Goal: Task Accomplishment & Management: Use online tool/utility

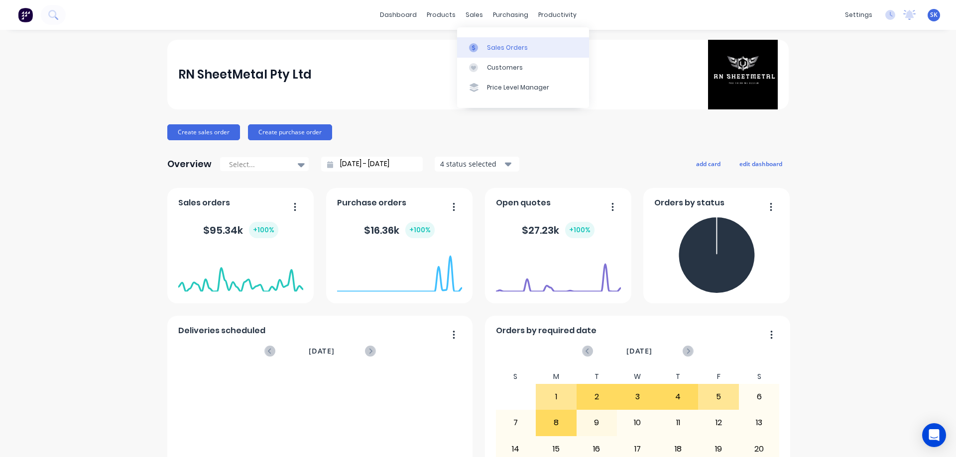
click at [485, 40] on link "Sales Orders" at bounding box center [523, 47] width 132 height 20
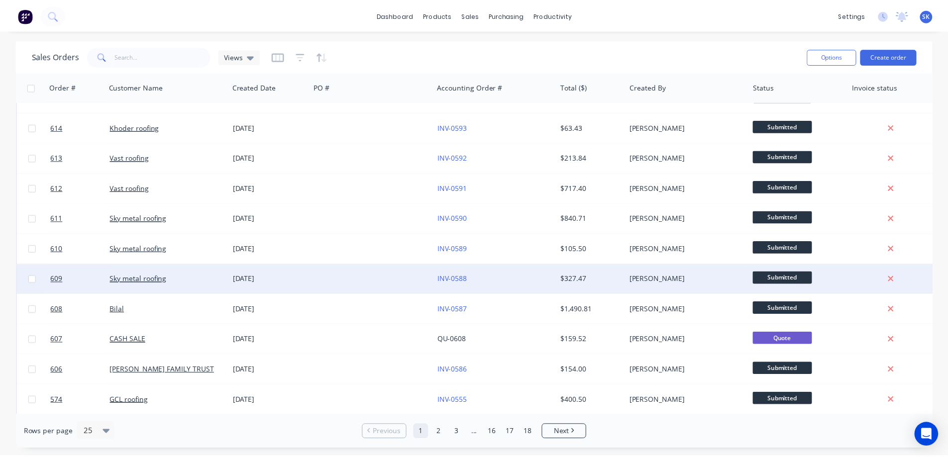
scroll to position [100, 0]
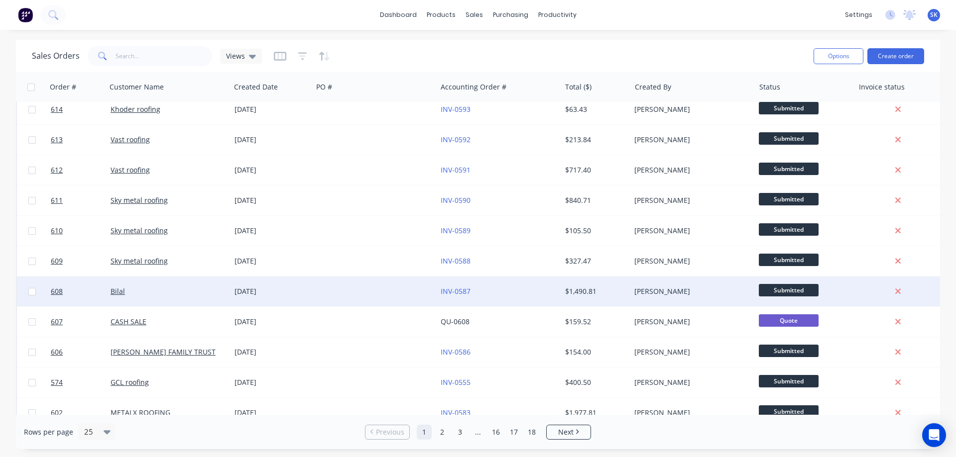
click at [261, 291] on div "08 Sep 2025" at bounding box center [271, 292] width 74 height 10
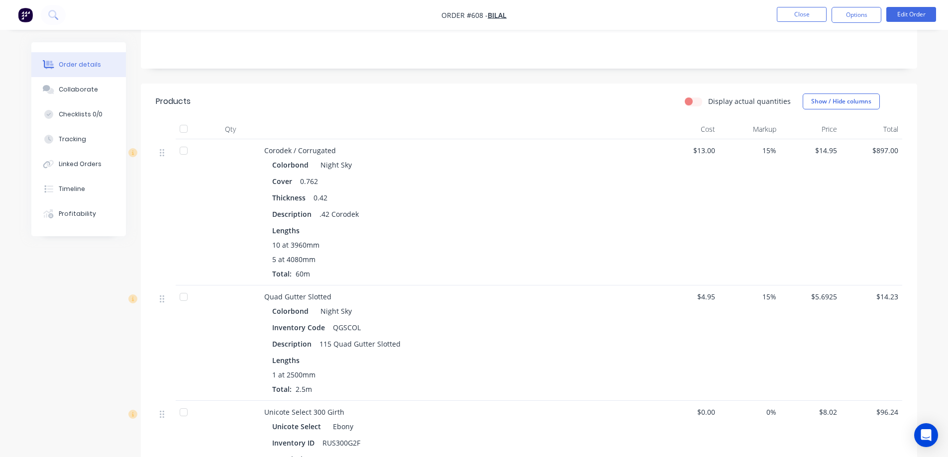
scroll to position [199, 0]
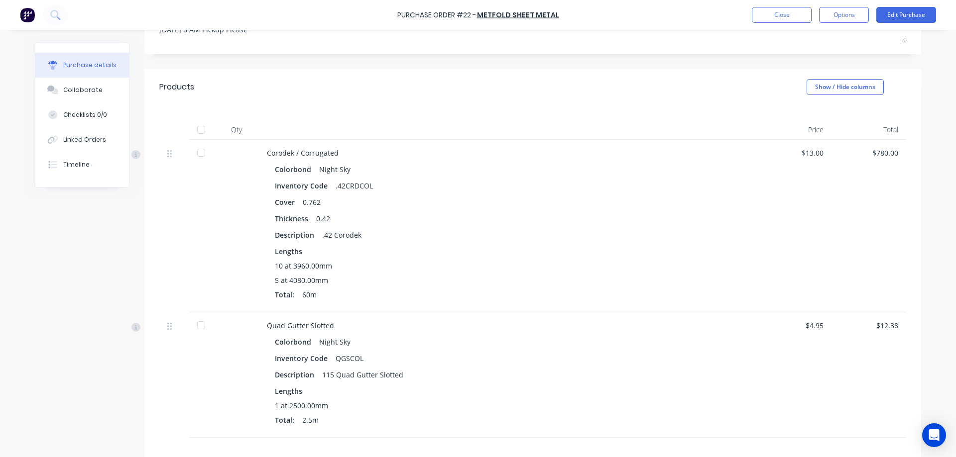
scroll to position [186, 0]
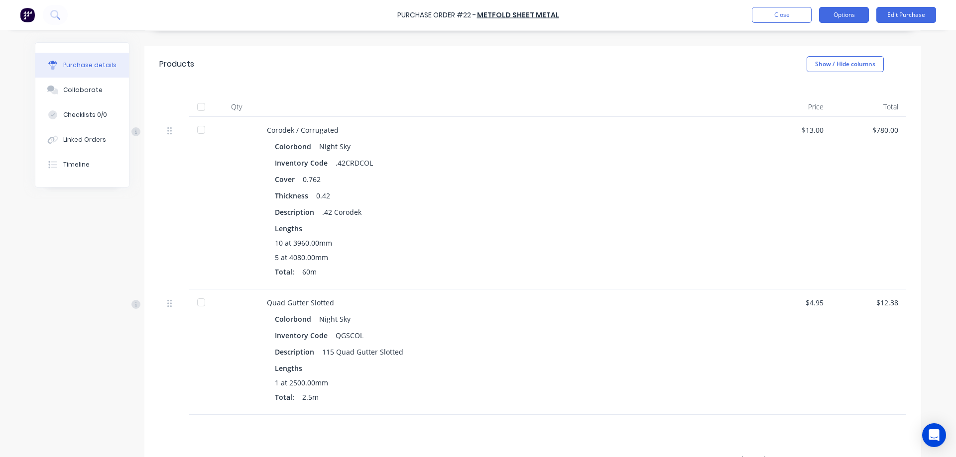
click at [846, 15] on button "Options" at bounding box center [844, 15] width 50 height 16
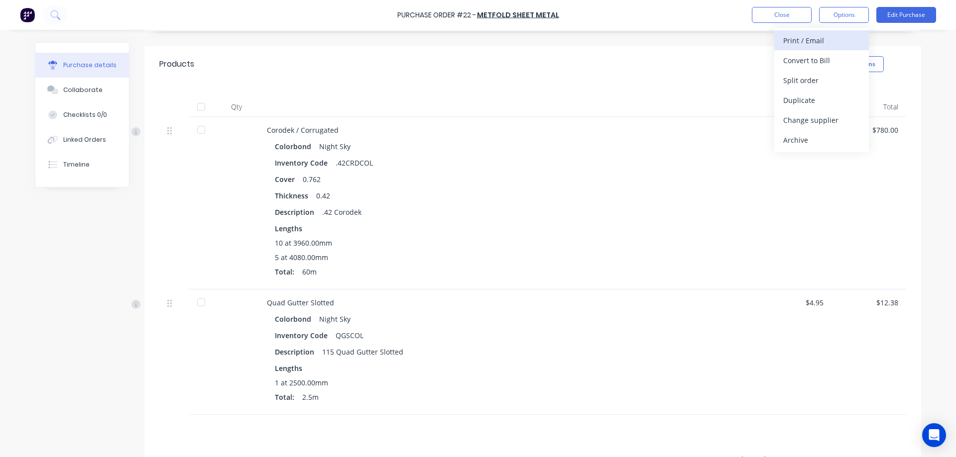
click at [822, 38] on div "Print / Email" at bounding box center [821, 40] width 77 height 14
click at [806, 64] on div "With pricing" at bounding box center [821, 60] width 77 height 14
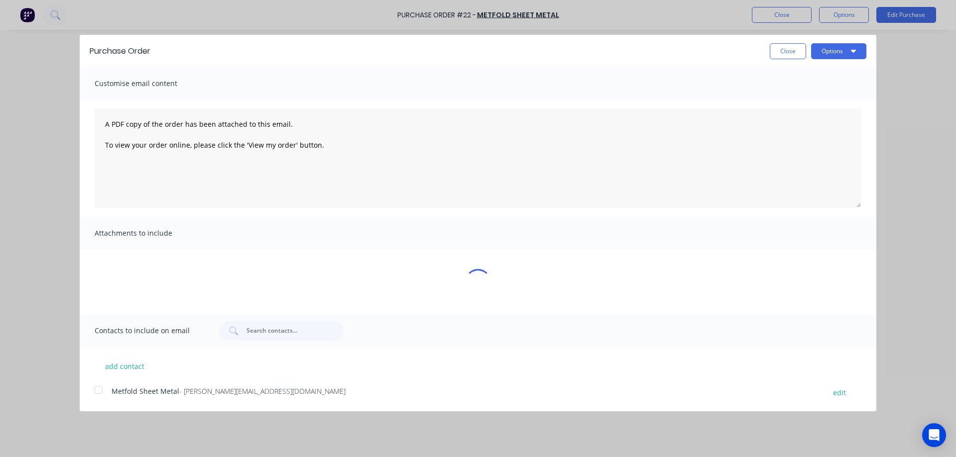
scroll to position [0, 0]
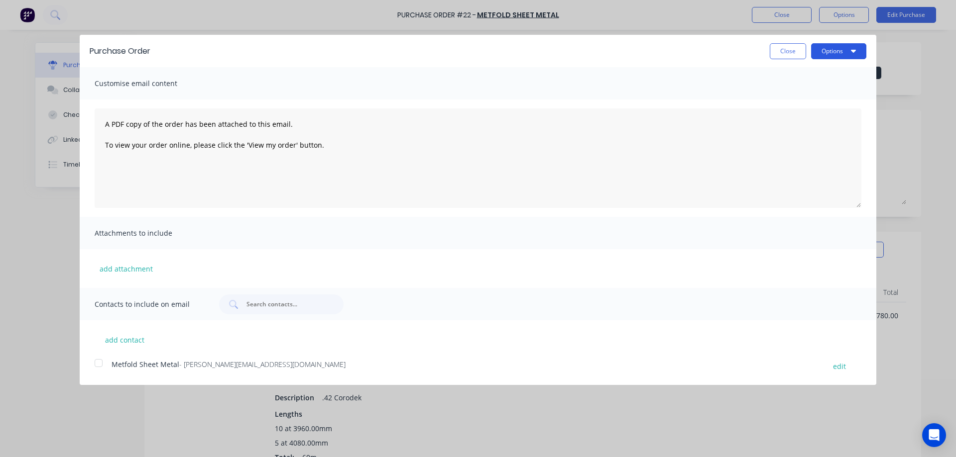
click at [837, 52] on button "Options" at bounding box center [838, 51] width 55 height 16
click at [95, 366] on div at bounding box center [99, 363] width 20 height 20
click at [852, 52] on icon "button" at bounding box center [853, 51] width 5 height 8
click at [804, 93] on div "Email" at bounding box center [818, 96] width 77 height 14
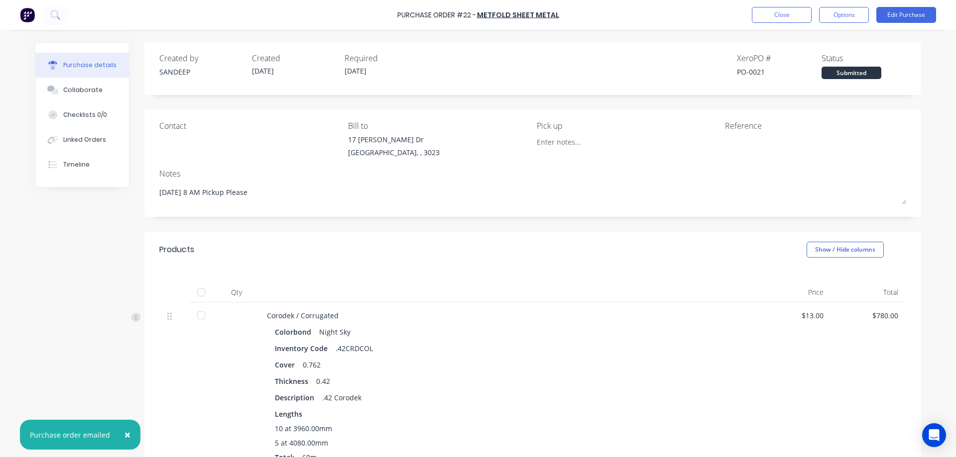
type textarea "x"
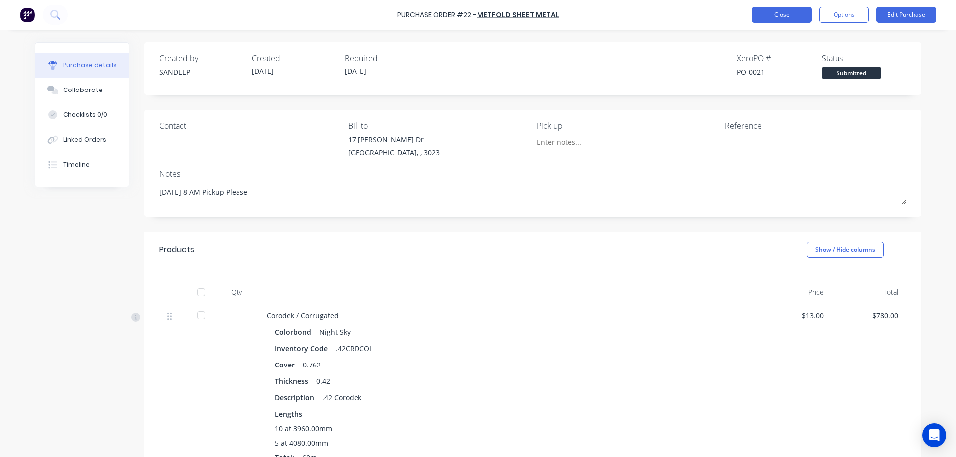
click at [762, 10] on button "Close" at bounding box center [782, 15] width 60 height 16
click at [851, 13] on button "Options" at bounding box center [844, 15] width 50 height 16
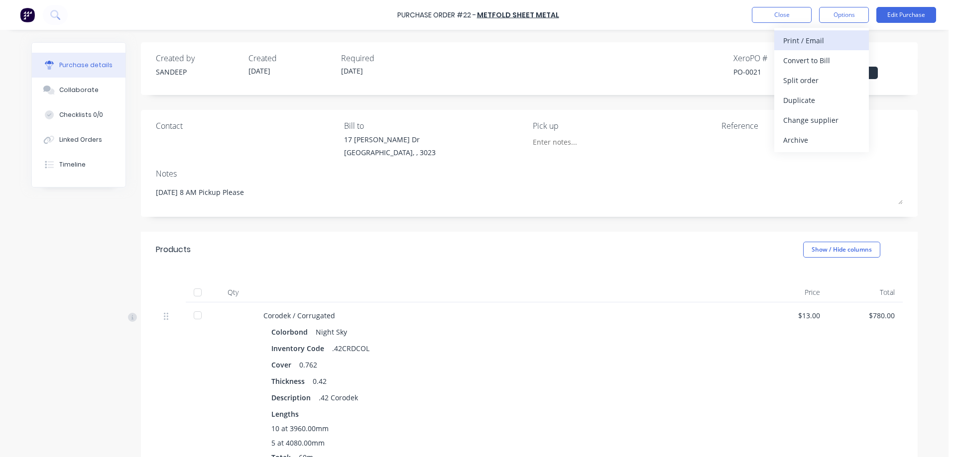
click at [822, 37] on div "Print / Email" at bounding box center [821, 40] width 77 height 14
click at [807, 62] on div "With pricing" at bounding box center [821, 60] width 77 height 14
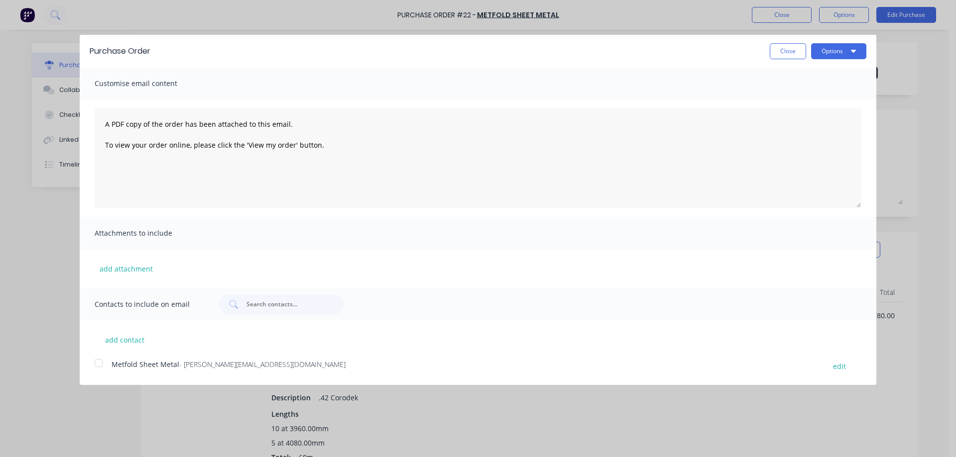
click at [100, 364] on div at bounding box center [99, 363] width 20 height 20
drag, startPoint x: 497, startPoint y: 57, endPoint x: 580, endPoint y: 99, distance: 93.3
click at [525, 115] on div "Purchase Order Close Options Customise email content A PDF copy of the order ha…" at bounding box center [478, 204] width 796 height 338
click at [796, 53] on button "Close" at bounding box center [788, 51] width 36 height 16
type textarea "x"
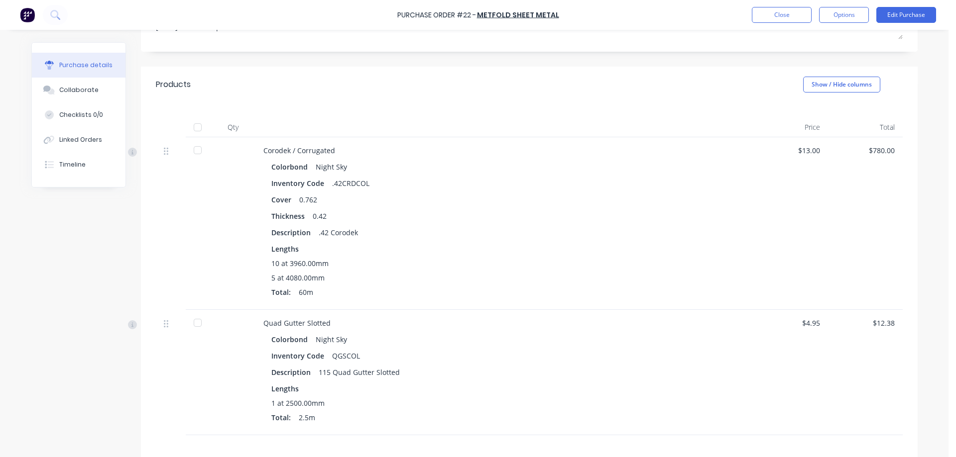
scroll to position [136, 0]
